Goal: Task Accomplishment & Management: Use online tool/utility

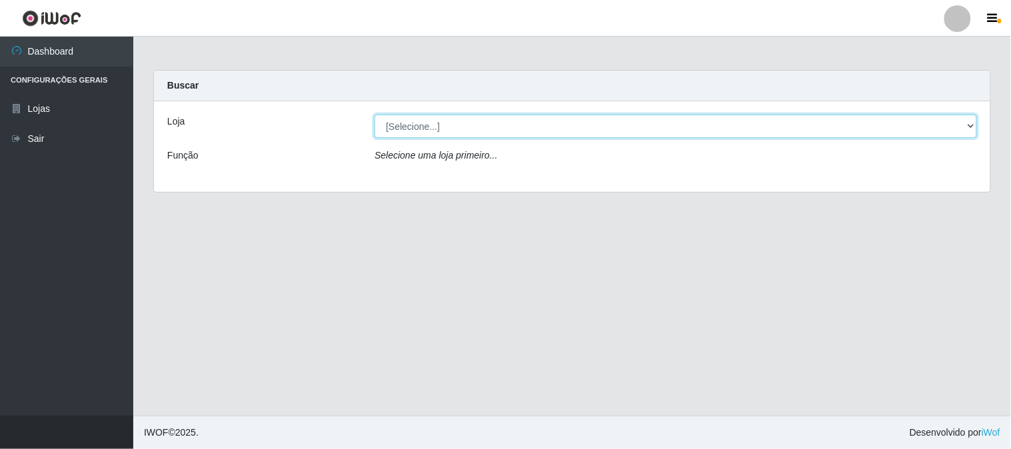
click at [421, 123] on select "[Selecione...] Rede Compras Supermercados - LOJA 1" at bounding box center [676, 126] width 603 height 23
select select "158"
click at [375, 115] on select "[Selecione...] Rede Compras Supermercados - LOJA 1" at bounding box center [676, 126] width 603 height 23
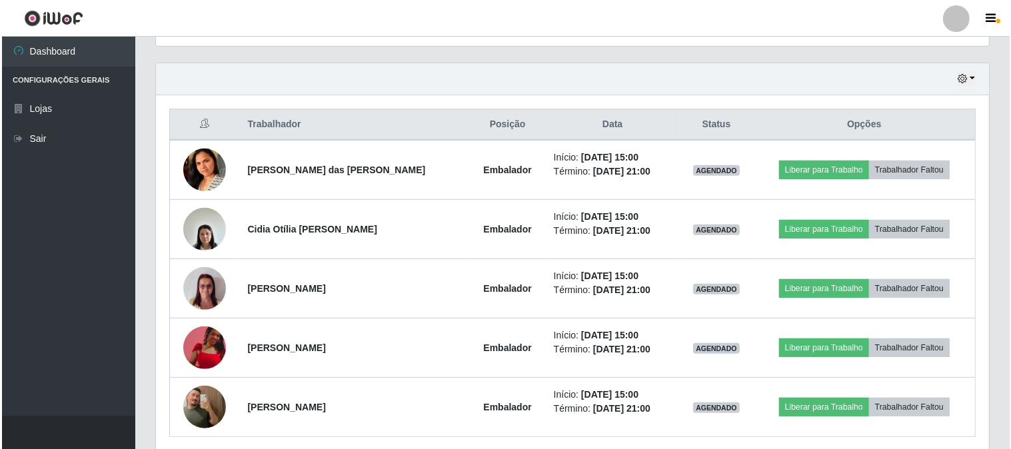
scroll to position [495, 0]
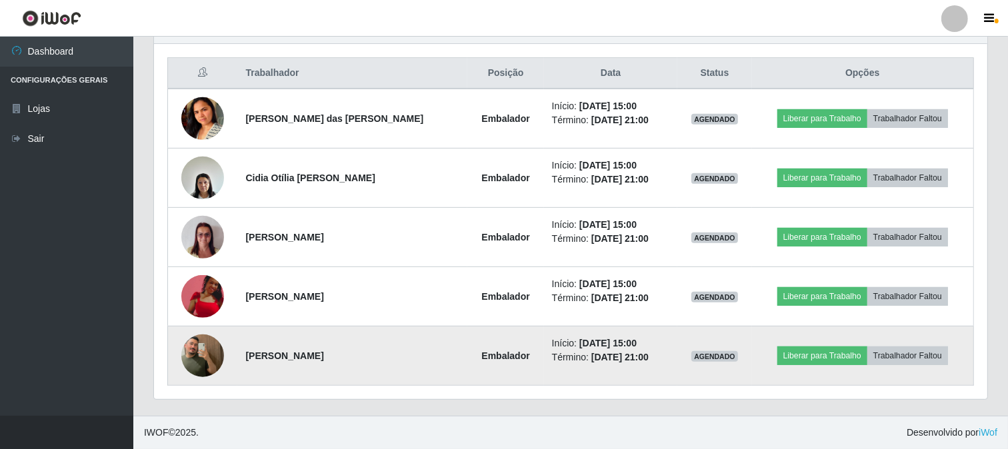
click at [207, 349] on img at bounding box center [202, 356] width 43 height 76
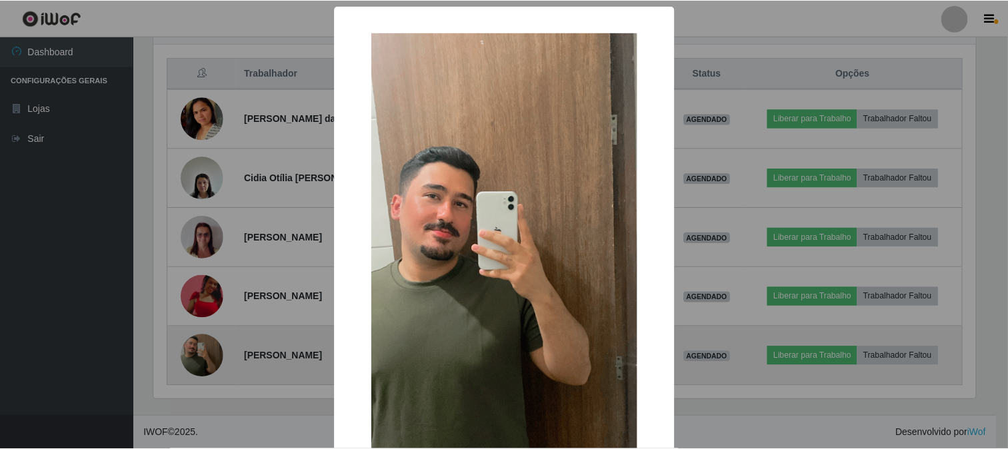
scroll to position [276, 825]
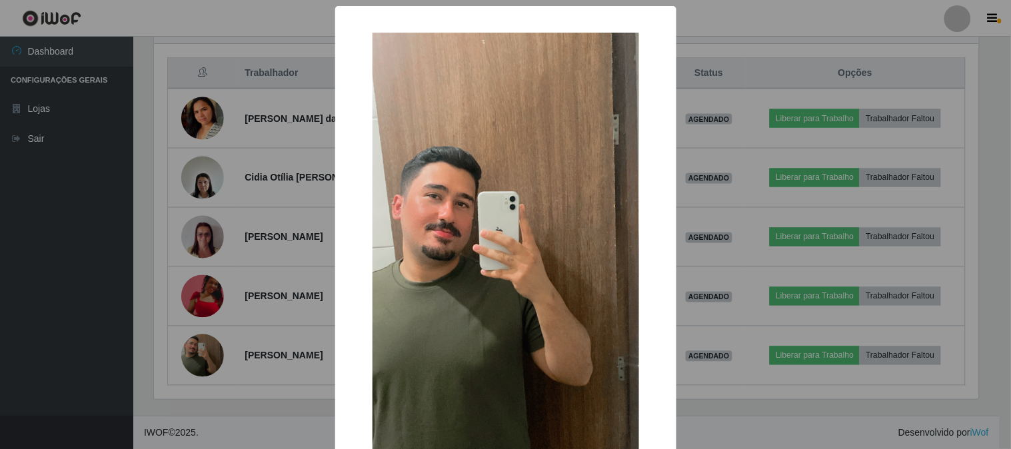
click at [321, 316] on div "× OK Cancel" at bounding box center [505, 224] width 1011 height 449
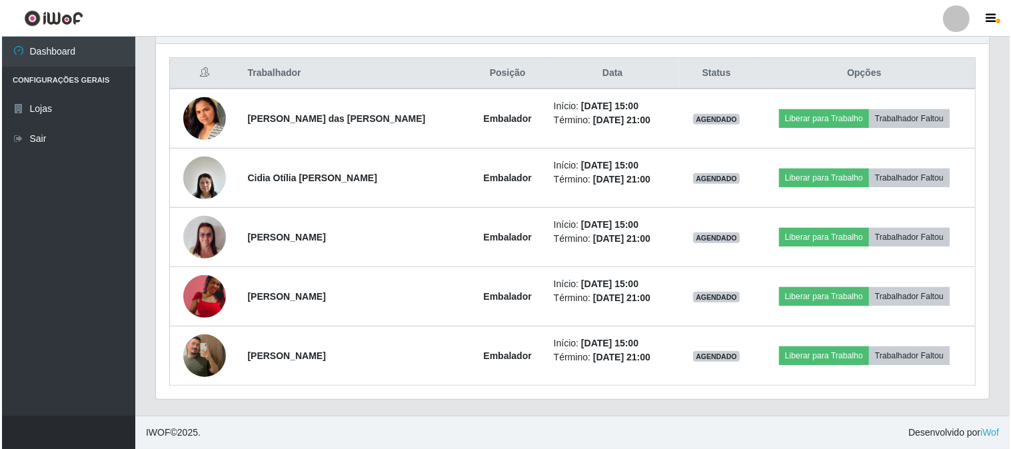
scroll to position [276, 833]
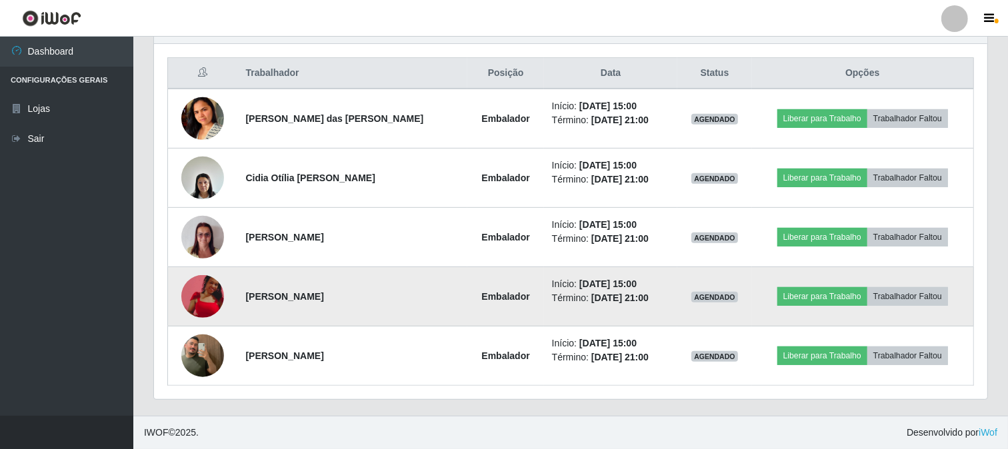
click at [204, 293] on img at bounding box center [202, 296] width 43 height 43
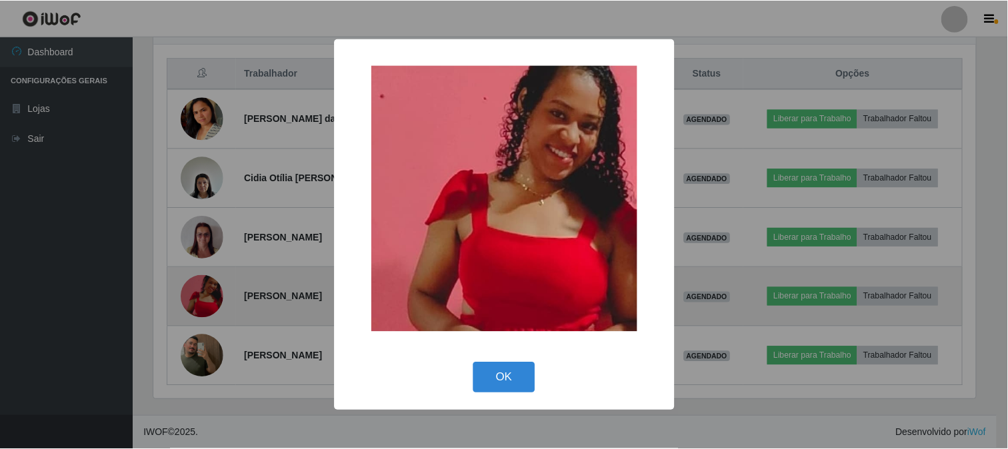
scroll to position [276, 825]
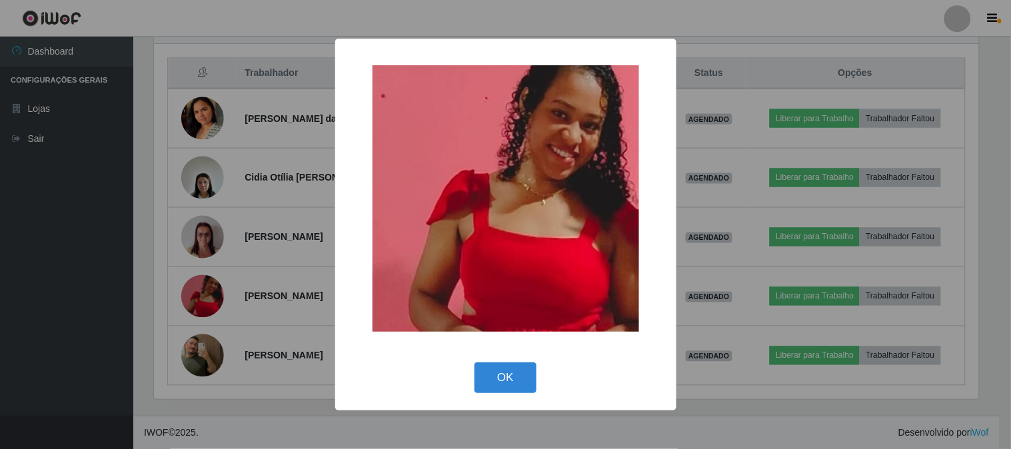
click at [293, 255] on div "× OK Cancel" at bounding box center [505, 224] width 1011 height 449
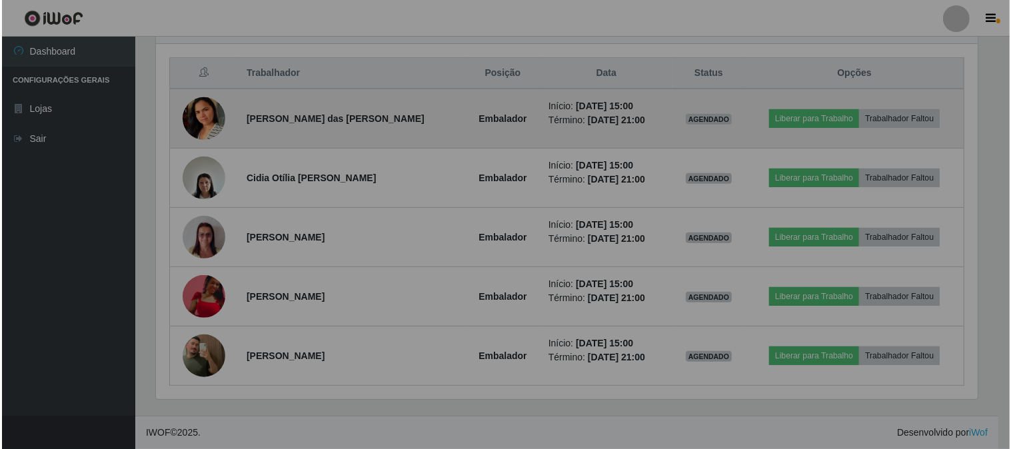
scroll to position [276, 833]
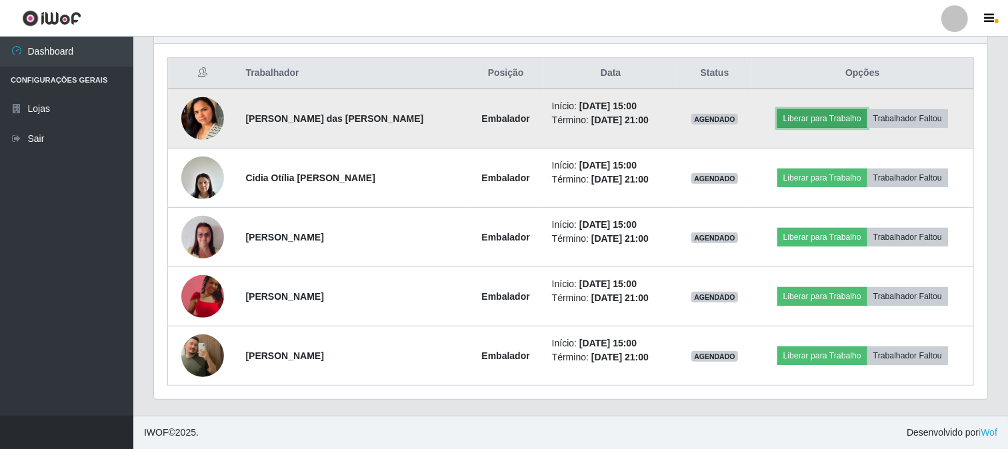
click at [789, 117] on button "Liberar para Trabalho" at bounding box center [822, 118] width 90 height 19
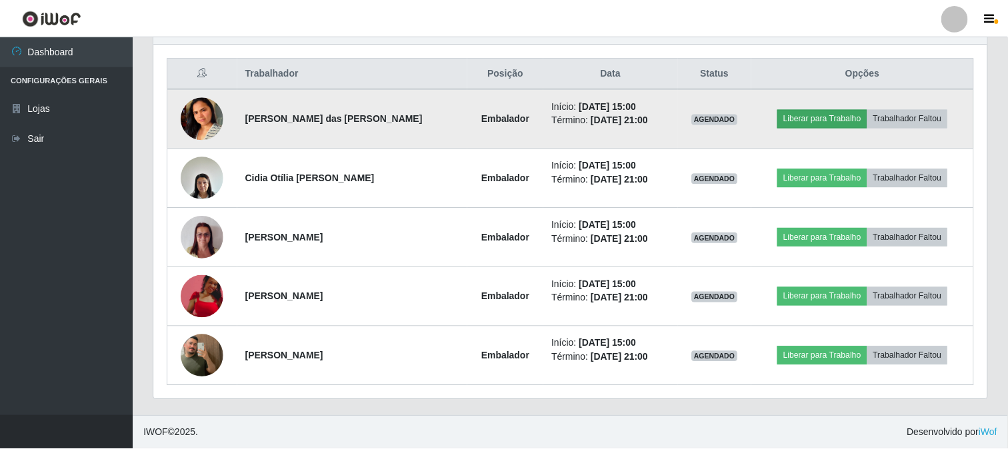
scroll to position [276, 825]
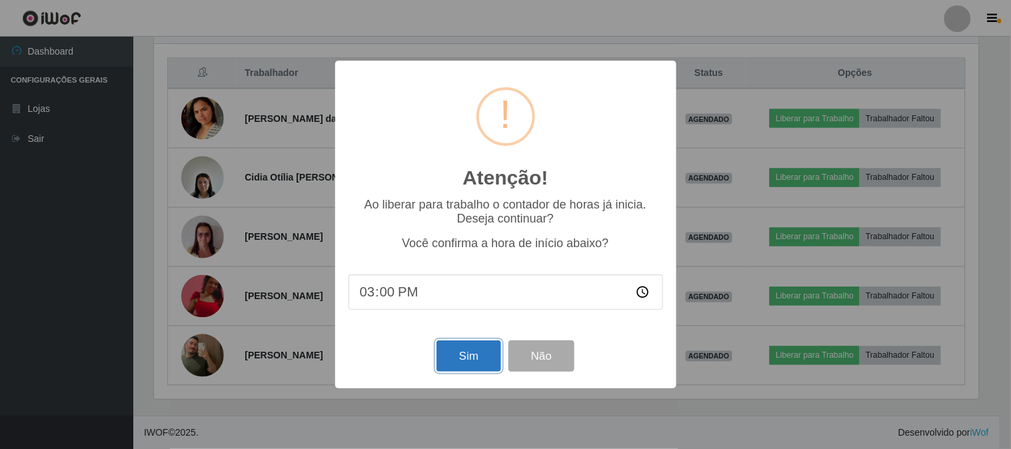
click at [469, 360] on button "Sim" at bounding box center [469, 356] width 65 height 31
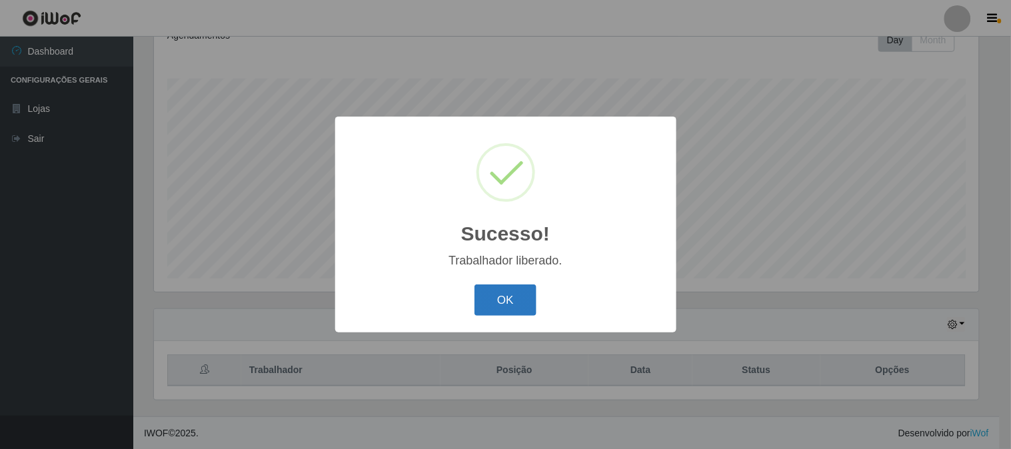
click at [489, 295] on button "OK" at bounding box center [506, 300] width 62 height 31
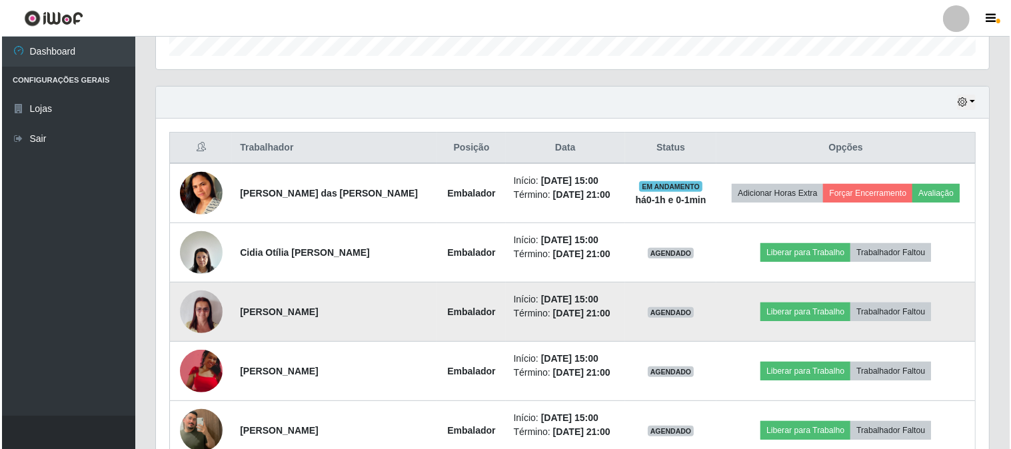
scroll to position [495, 0]
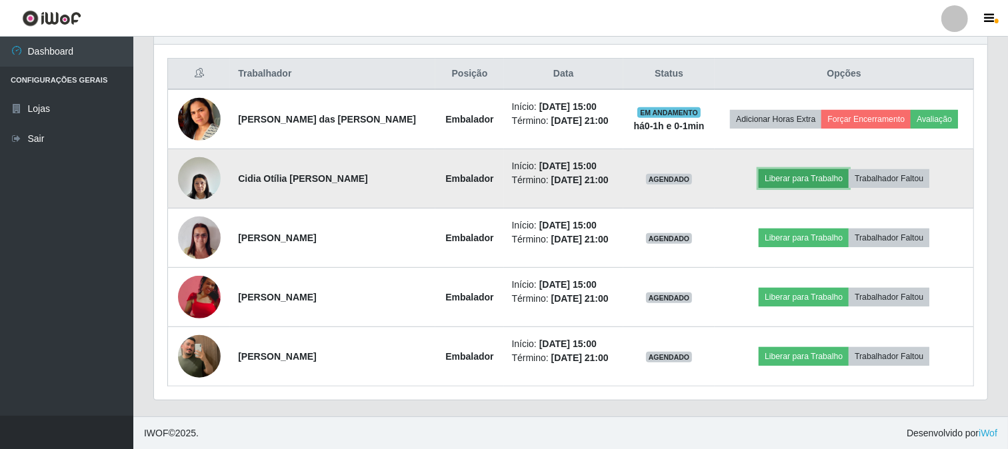
click at [805, 175] on button "Liberar para Trabalho" at bounding box center [804, 178] width 90 height 19
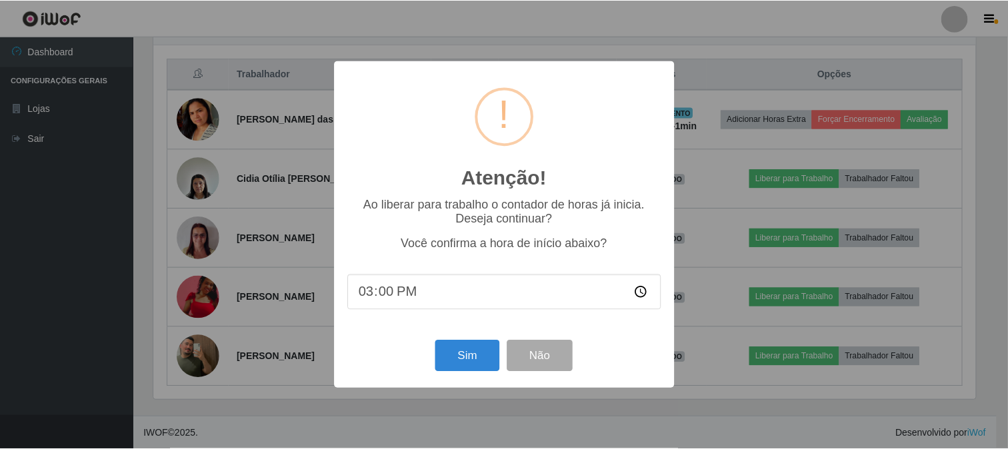
scroll to position [276, 825]
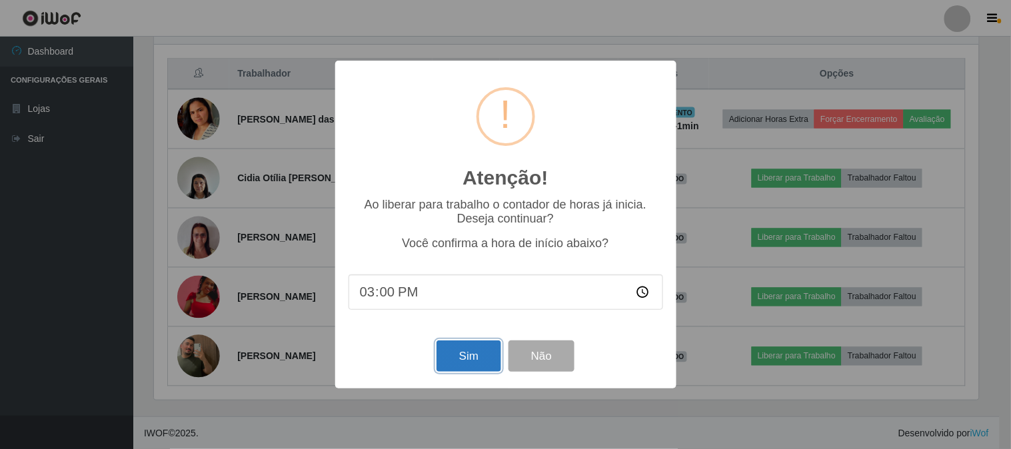
click at [461, 356] on button "Sim" at bounding box center [469, 356] width 65 height 31
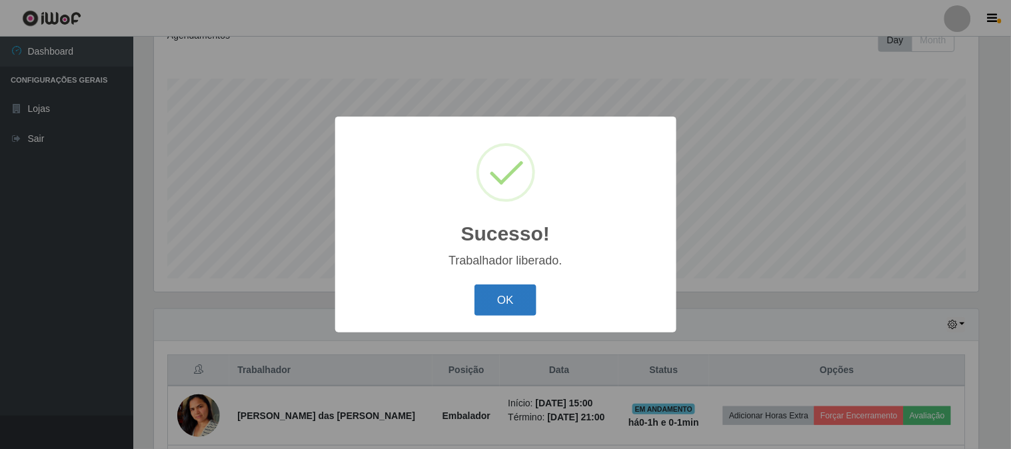
click at [503, 304] on button "OK" at bounding box center [506, 300] width 62 height 31
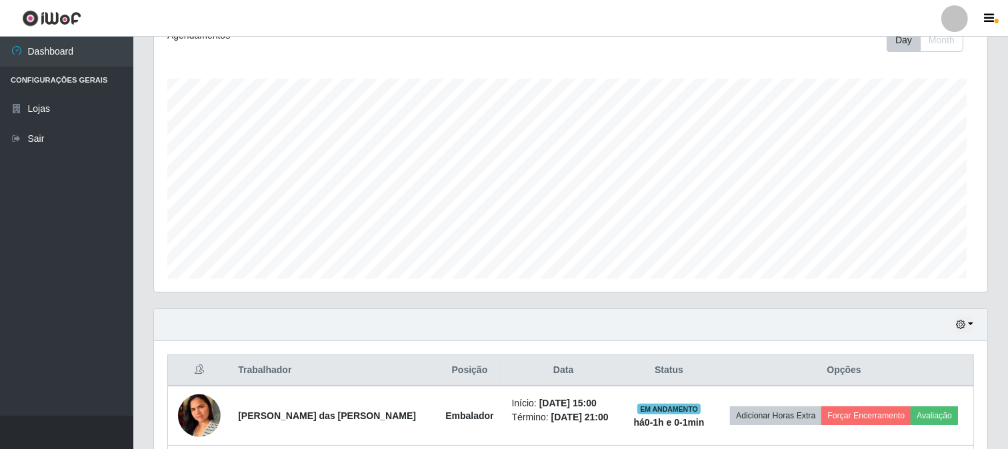
scroll to position [0, 0]
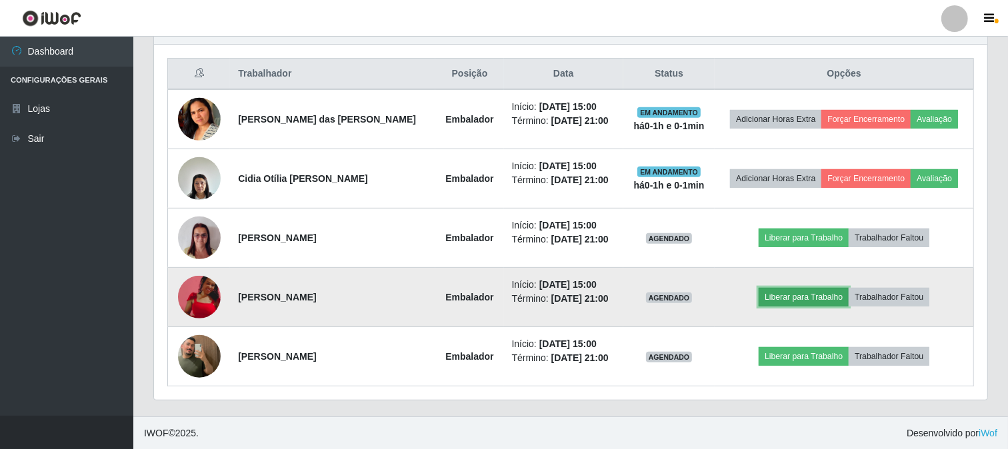
click at [819, 293] on button "Liberar para Trabalho" at bounding box center [804, 297] width 90 height 19
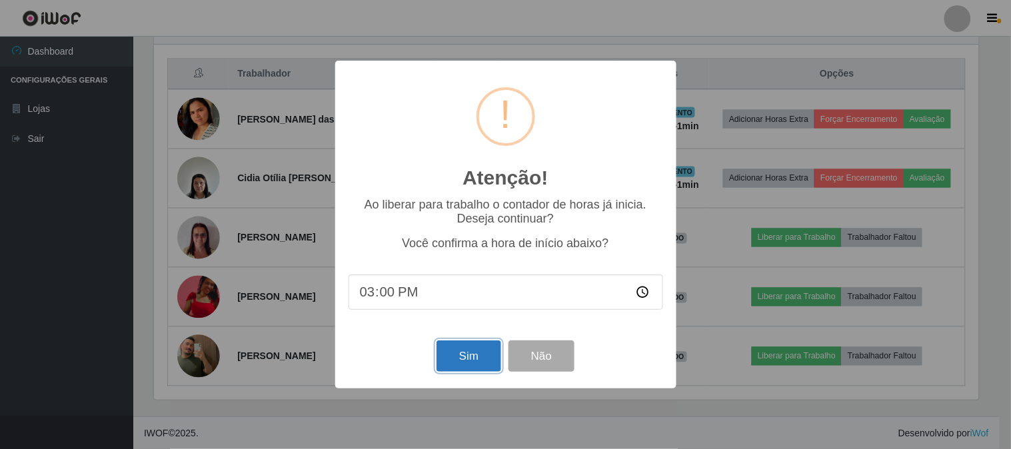
click at [467, 354] on button "Sim" at bounding box center [469, 356] width 65 height 31
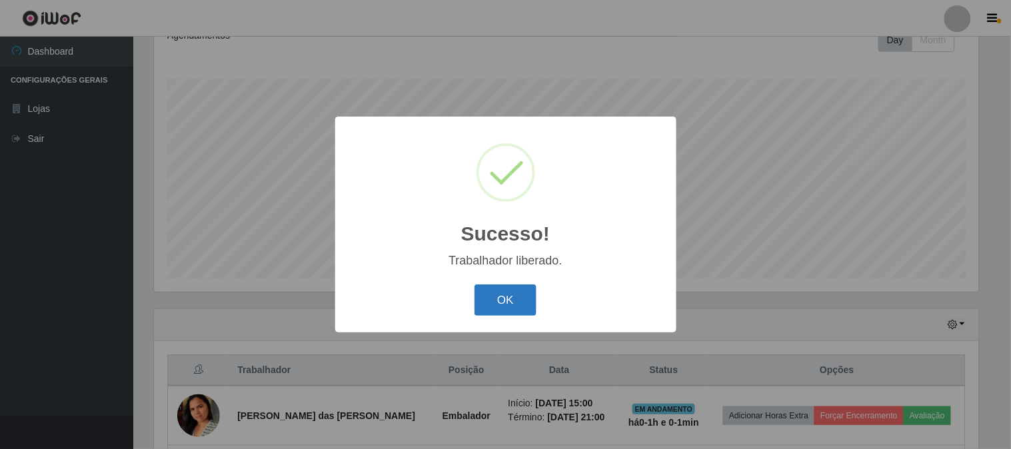
click at [521, 300] on button "OK" at bounding box center [506, 300] width 62 height 31
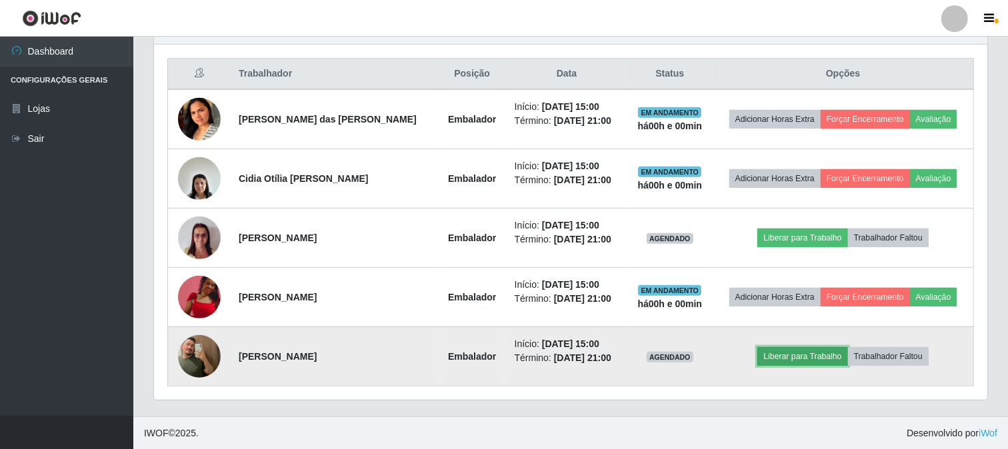
click at [813, 353] on button "Liberar para Trabalho" at bounding box center [802, 356] width 90 height 19
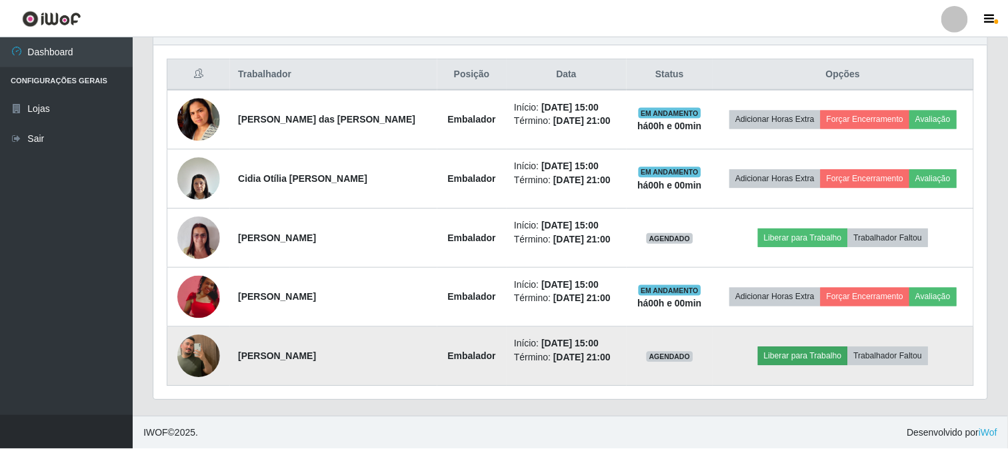
scroll to position [276, 825]
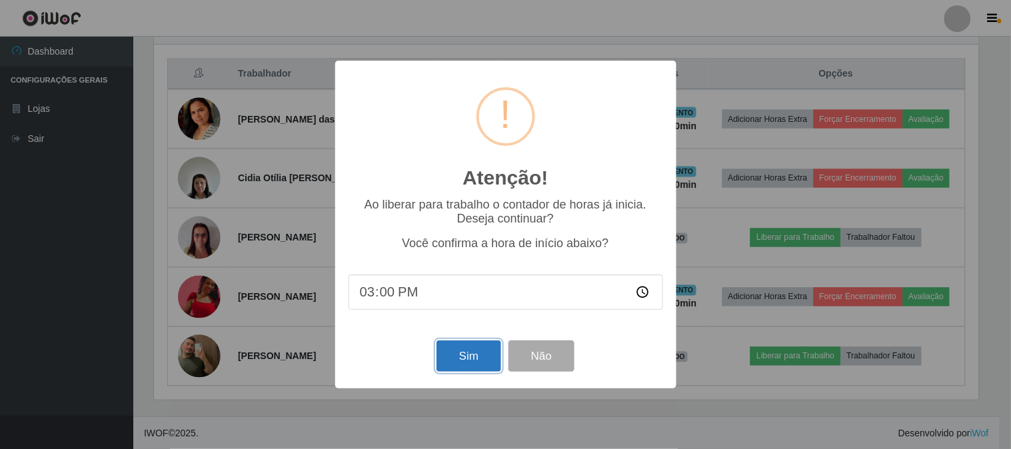
click at [475, 353] on button "Sim" at bounding box center [469, 356] width 65 height 31
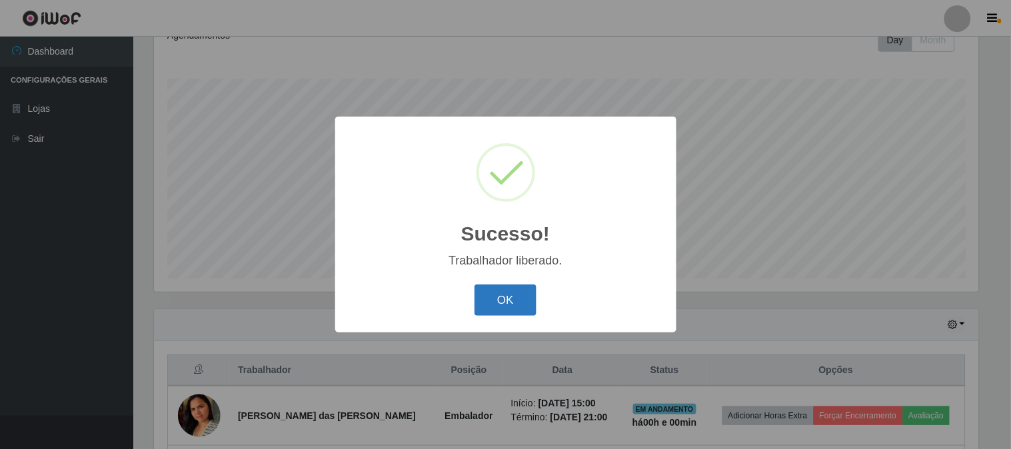
click at [502, 295] on button "OK" at bounding box center [506, 300] width 62 height 31
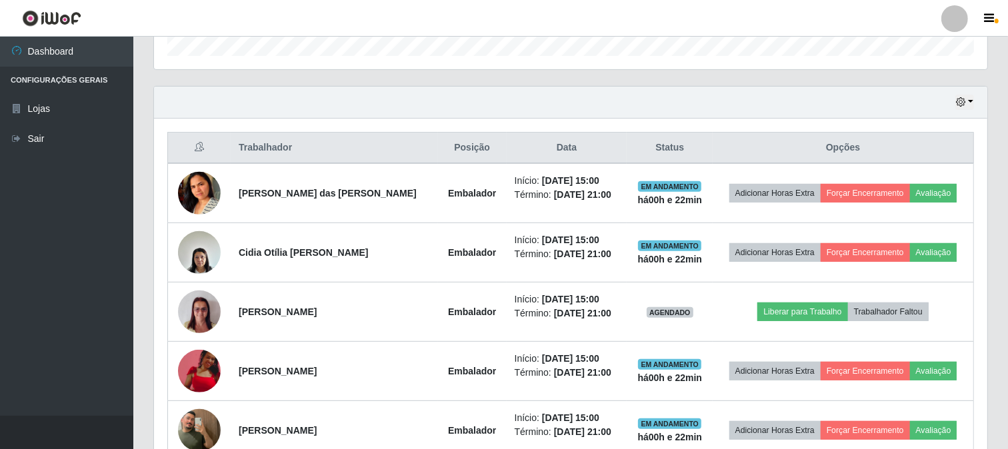
scroll to position [495, 0]
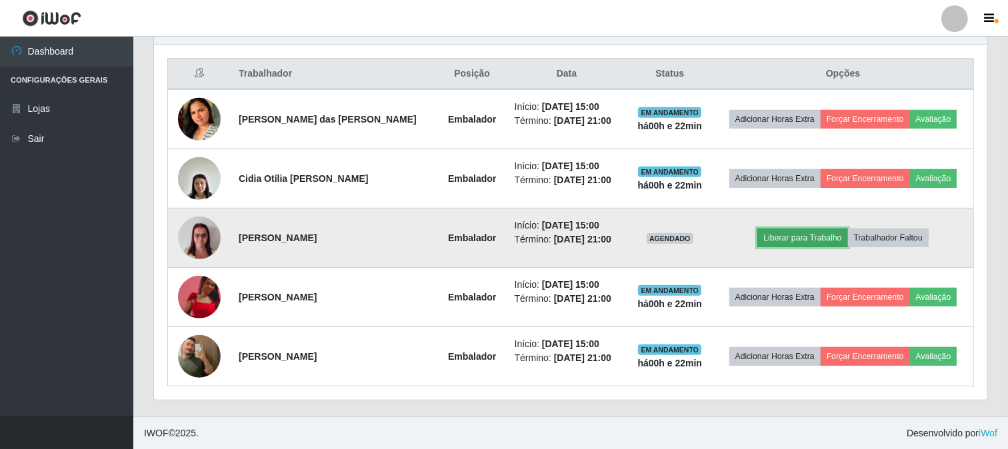
click at [783, 243] on button "Liberar para Trabalho" at bounding box center [802, 238] width 90 height 19
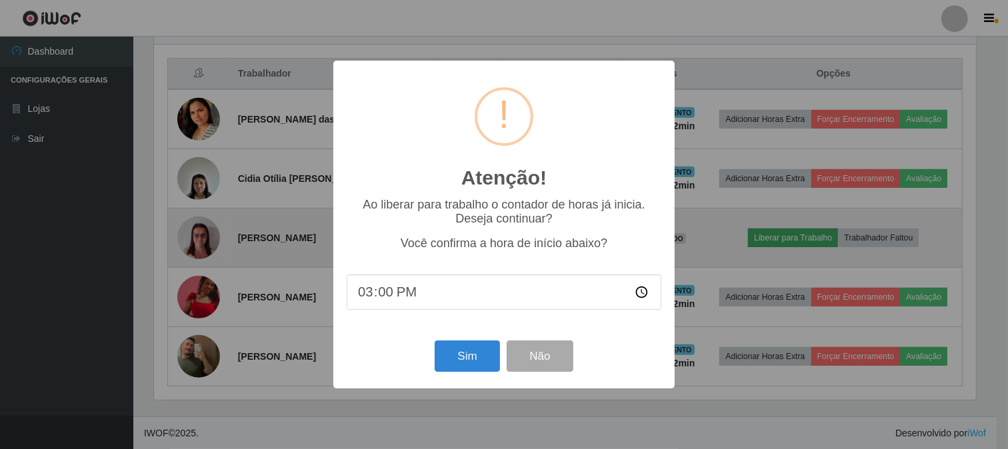
scroll to position [276, 825]
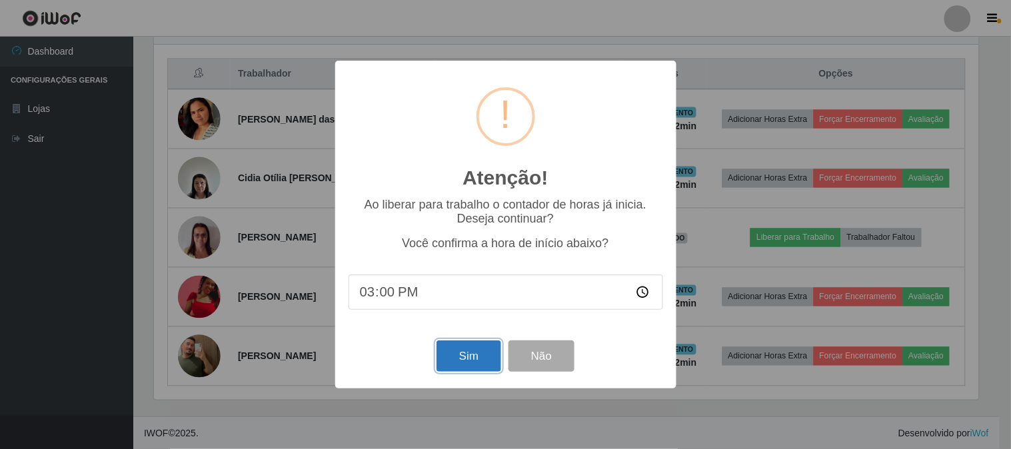
click at [481, 363] on button "Sim" at bounding box center [469, 356] width 65 height 31
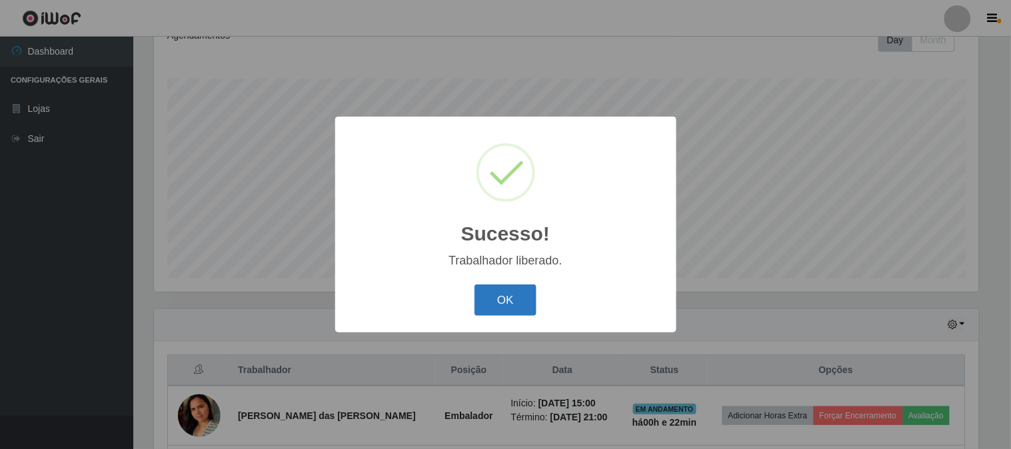
click at [525, 295] on button "OK" at bounding box center [506, 300] width 62 height 31
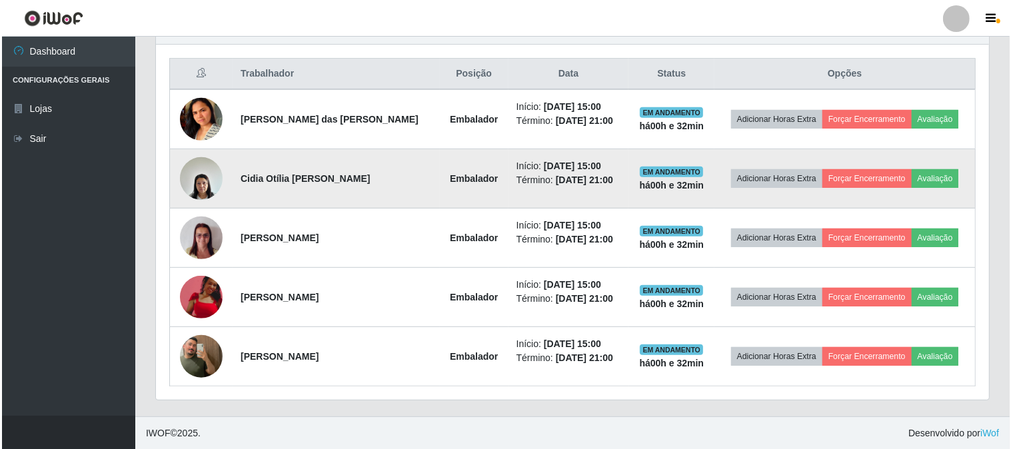
scroll to position [495, 0]
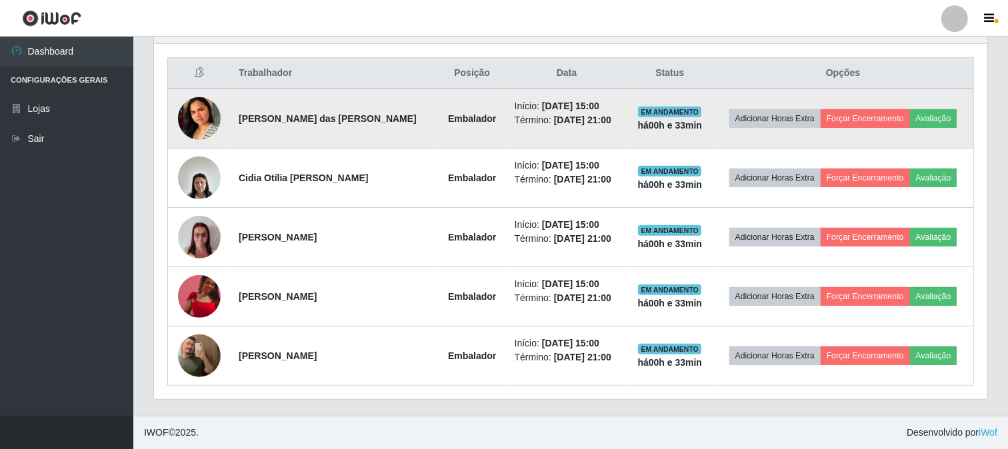
click at [202, 113] on img at bounding box center [199, 118] width 43 height 83
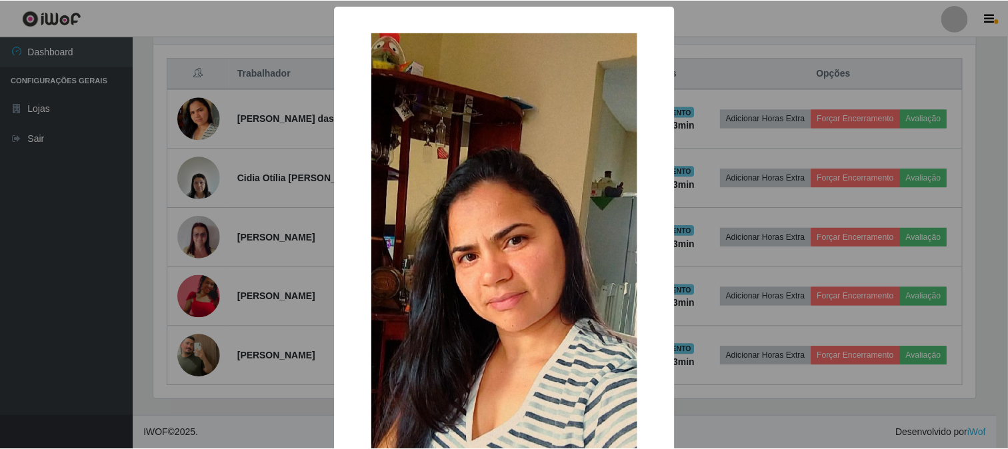
scroll to position [188, 0]
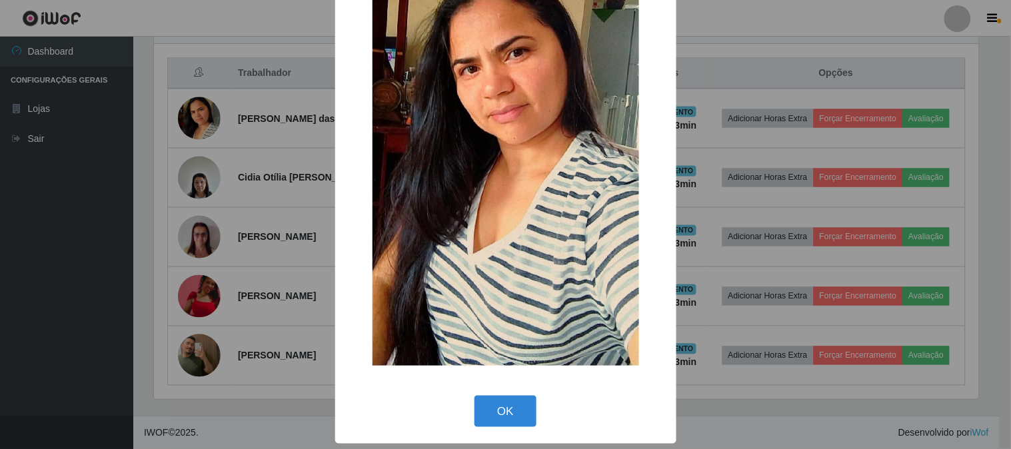
drag, startPoint x: 495, startPoint y: 397, endPoint x: 485, endPoint y: 402, distance: 10.4
click at [495, 398] on button "OK" at bounding box center [506, 411] width 62 height 31
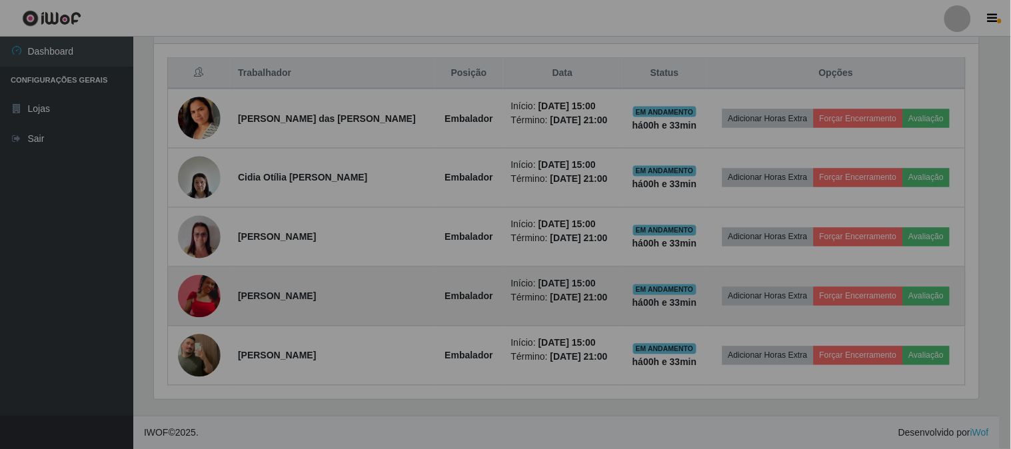
scroll to position [276, 833]
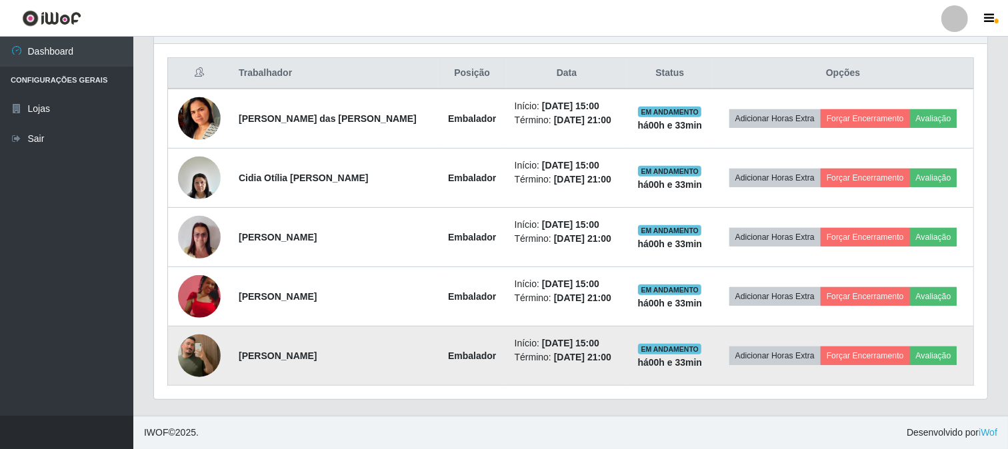
click at [197, 347] on img at bounding box center [199, 356] width 43 height 76
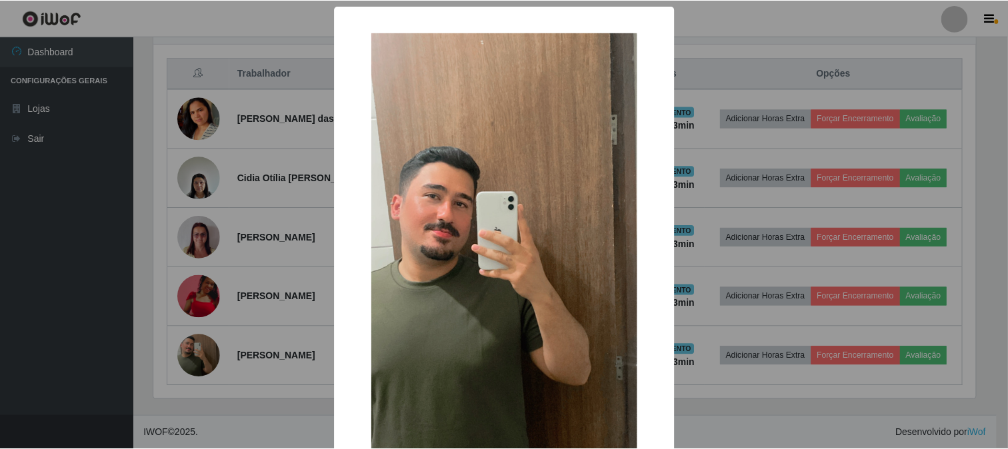
scroll to position [141, 0]
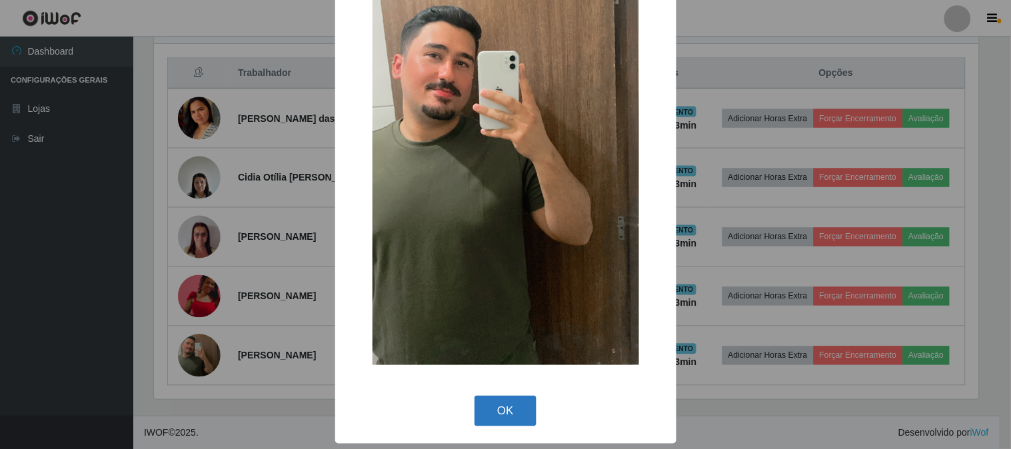
drag, startPoint x: 516, startPoint y: 418, endPoint x: 525, endPoint y: 410, distance: 12.3
click at [517, 417] on button "OK" at bounding box center [506, 411] width 62 height 31
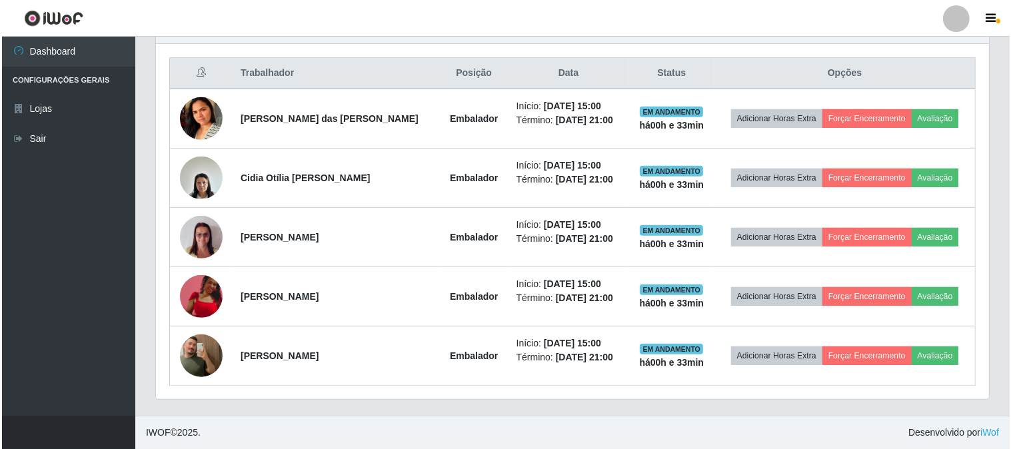
scroll to position [276, 833]
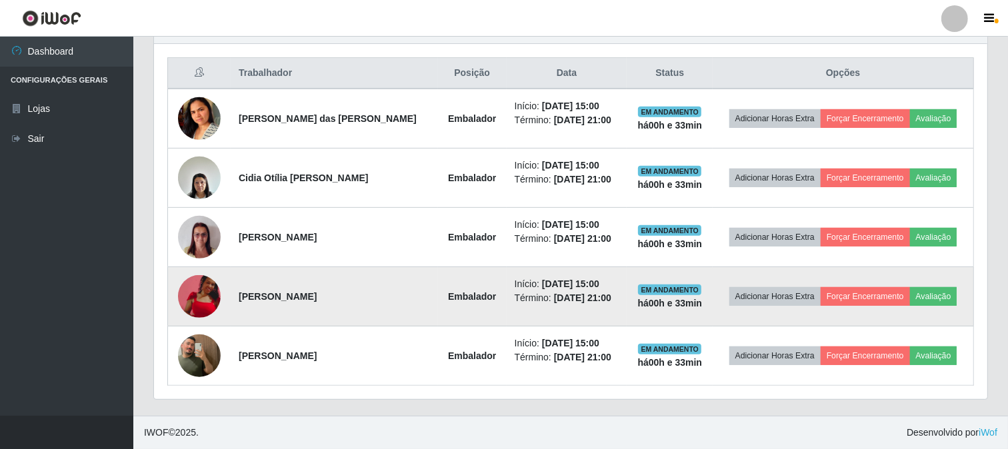
click at [188, 308] on img at bounding box center [199, 296] width 43 height 43
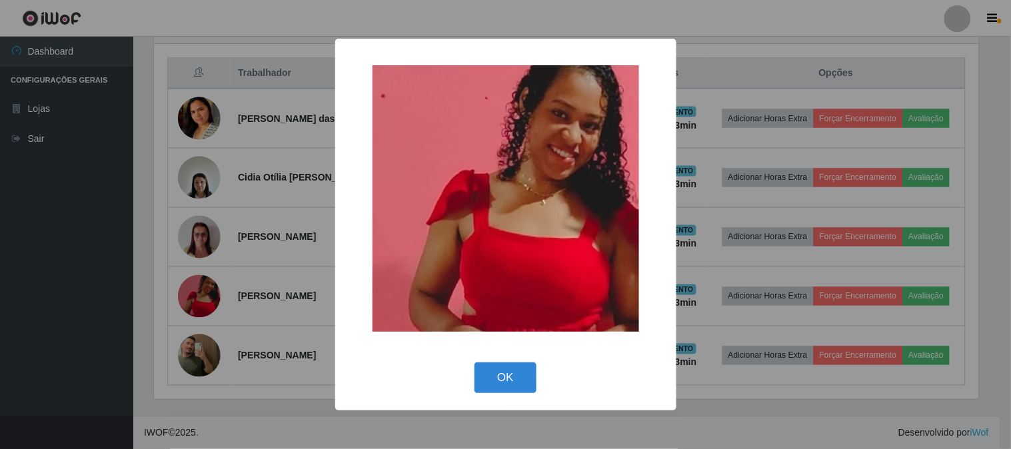
drag, startPoint x: 482, startPoint y: 364, endPoint x: 483, endPoint y: 377, distance: 12.7
click at [483, 364] on button "OK" at bounding box center [506, 378] width 62 height 31
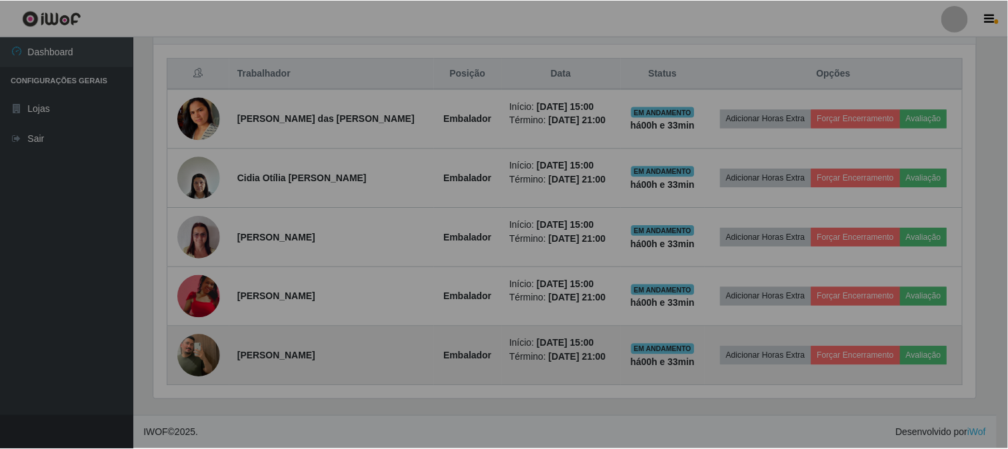
scroll to position [276, 833]
